Goal: Navigation & Orientation: Find specific page/section

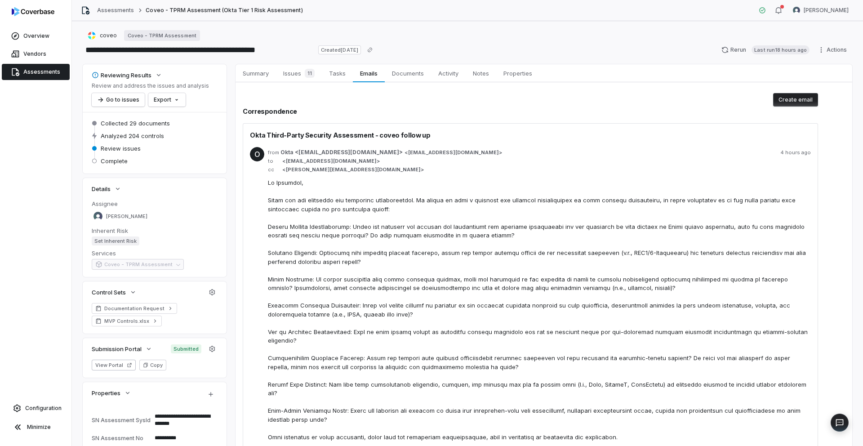
scroll to position [9, 0]
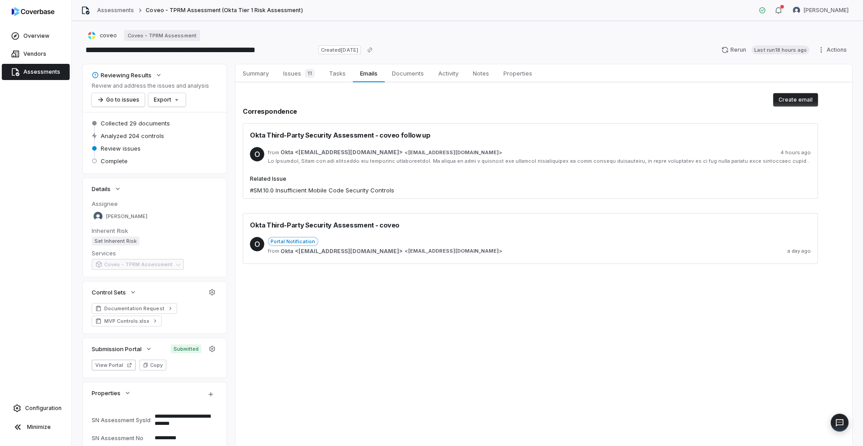
click at [469, 158] on div at bounding box center [539, 161] width 543 height 7
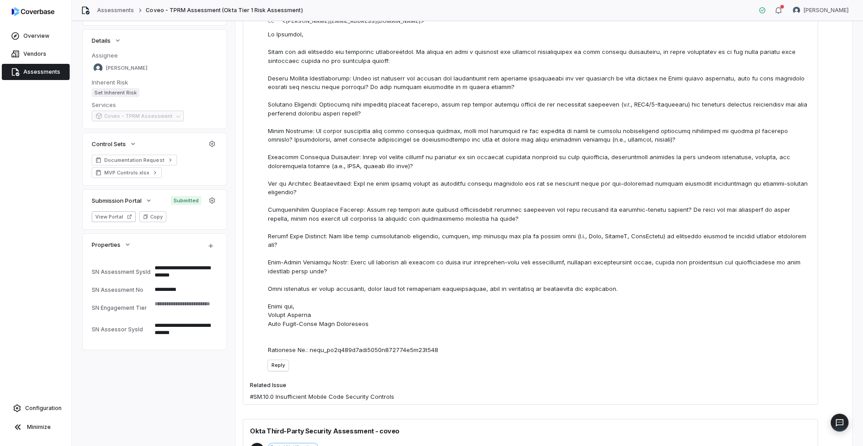
scroll to position [38, 0]
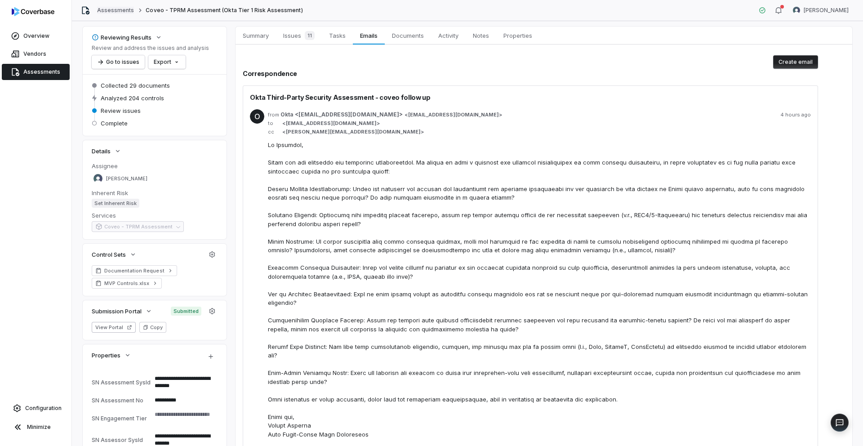
click at [109, 9] on link "Assessments" at bounding box center [115, 10] width 37 height 7
